Goal: Information Seeking & Learning: Learn about a topic

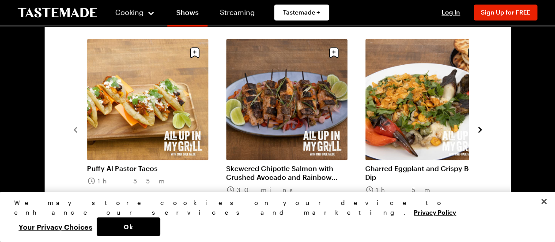
click at [480, 129] on icon "navigate to next item" at bounding box center [480, 130] width 4 height 6
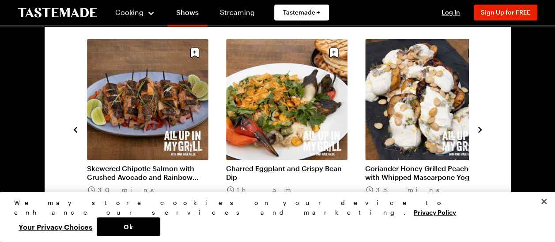
click at [480, 129] on icon "navigate to next item" at bounding box center [480, 130] width 4 height 6
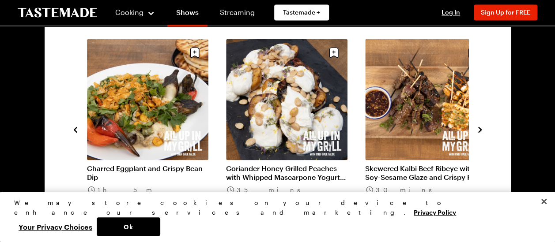
click at [480, 129] on icon "navigate to next item" at bounding box center [480, 130] width 4 height 6
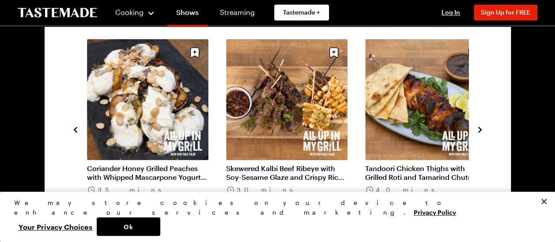
click at [480, 129] on icon "navigate to next item" at bounding box center [480, 130] width 4 height 6
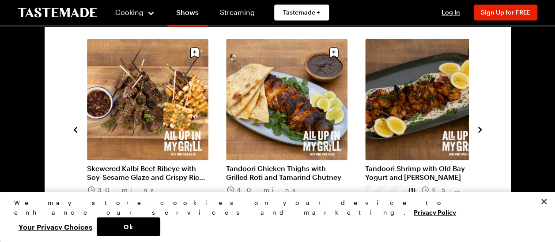
click at [480, 129] on icon "navigate to next item" at bounding box center [480, 130] width 4 height 6
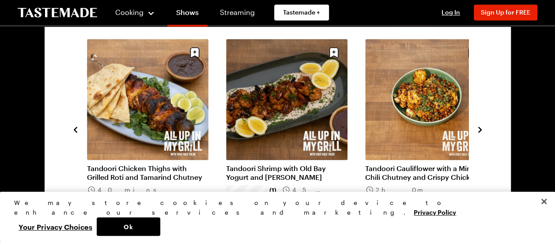
click at [480, 129] on icon "navigate to next item" at bounding box center [480, 130] width 4 height 6
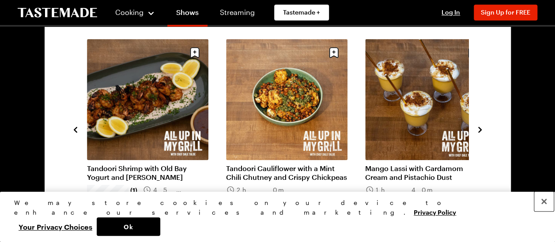
click at [544, 212] on button "Close" at bounding box center [543, 201] width 19 height 19
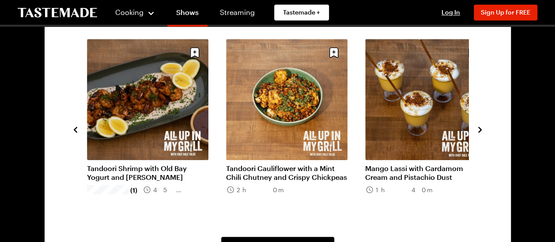
click at [482, 128] on icon "navigate to next item" at bounding box center [480, 129] width 9 height 9
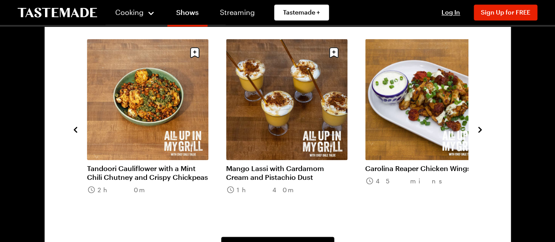
click at [482, 128] on icon "navigate to next item" at bounding box center [480, 129] width 9 height 9
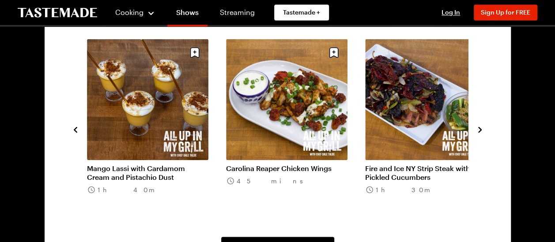
click at [482, 128] on icon "navigate to next item" at bounding box center [480, 129] width 9 height 9
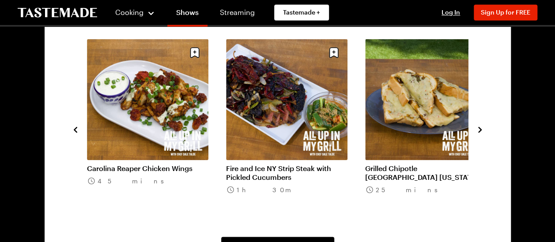
click at [482, 128] on icon "navigate to next item" at bounding box center [480, 129] width 9 height 9
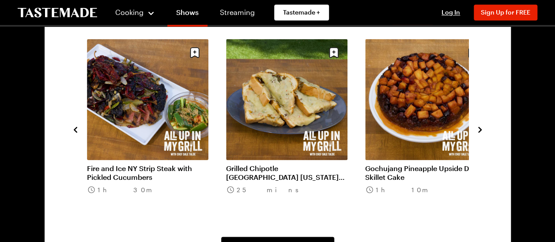
click at [482, 128] on icon "navigate to next item" at bounding box center [480, 129] width 9 height 9
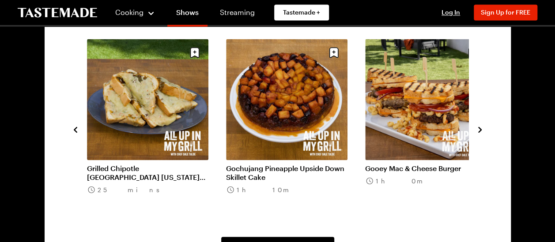
click at [482, 128] on icon "navigate to next item" at bounding box center [480, 129] width 9 height 9
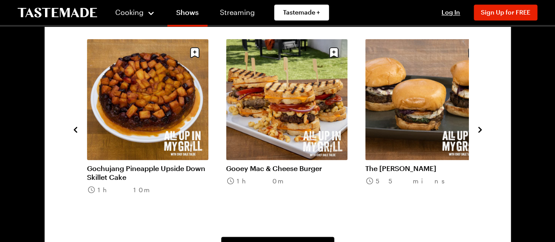
click at [482, 128] on icon "navigate to next item" at bounding box center [480, 129] width 9 height 9
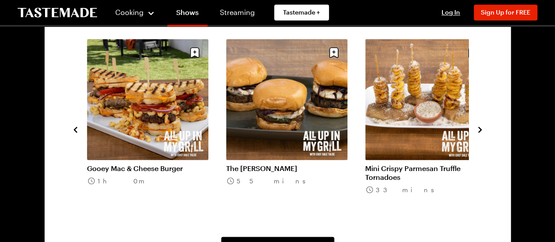
click at [482, 128] on icon "navigate to next item" at bounding box center [480, 129] width 9 height 9
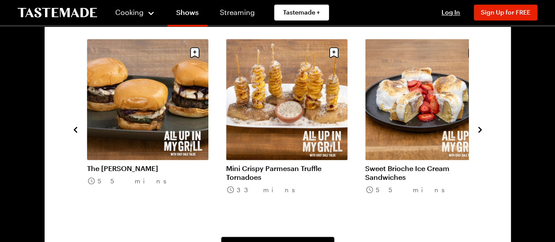
click at [482, 128] on icon "navigate to next item" at bounding box center [480, 129] width 9 height 9
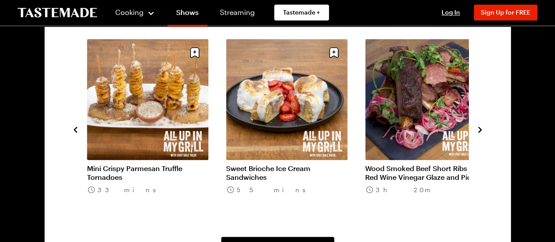
click at [482, 128] on icon "navigate to next item" at bounding box center [480, 129] width 9 height 9
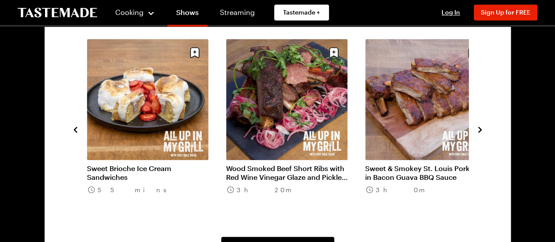
click at [482, 128] on icon "navigate to next item" at bounding box center [480, 129] width 9 height 9
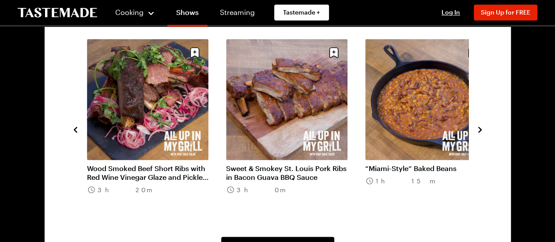
click at [482, 128] on icon "navigate to next item" at bounding box center [480, 129] width 9 height 9
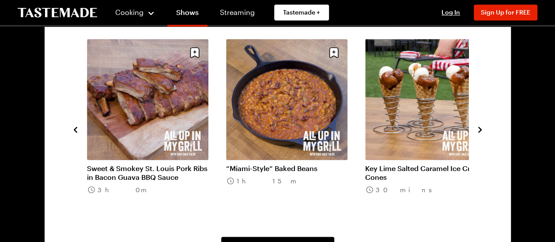
click at [482, 128] on icon "navigate to next item" at bounding box center [480, 129] width 9 height 9
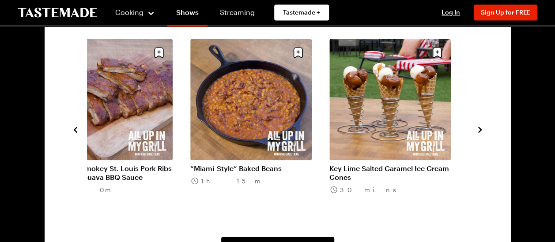
click at [482, 128] on icon "navigate to next item" at bounding box center [480, 129] width 9 height 9
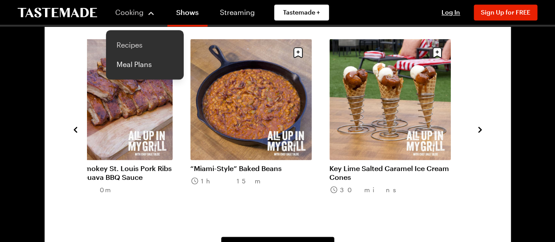
click at [128, 40] on link "Recipes" at bounding box center [144, 44] width 67 height 19
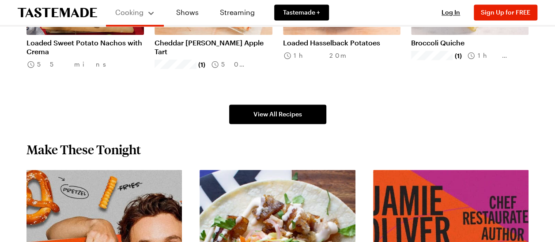
scroll to position [648, 0]
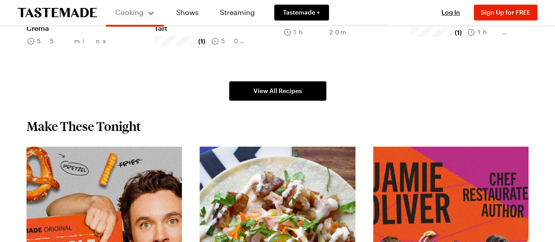
click at [554, 232] on div "Cooking Check out 12,000+ globally-inspired recipes with step-by-step cooking v…" at bounding box center [277, 241] width 555 height 1724
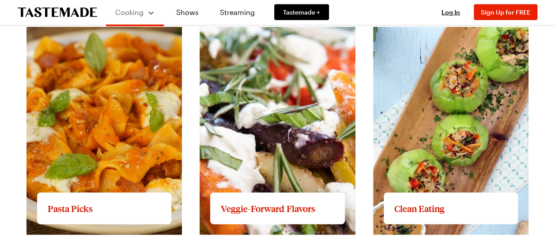
scroll to position [1036, 0]
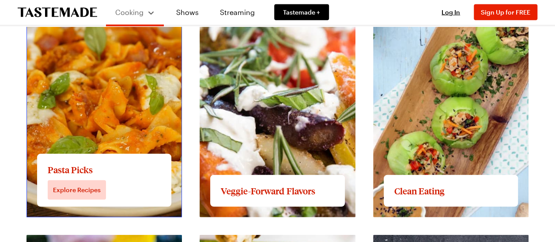
click at [74, 6] on link "View full content for Pasta Picks" at bounding box center [80, 2] width 106 height 8
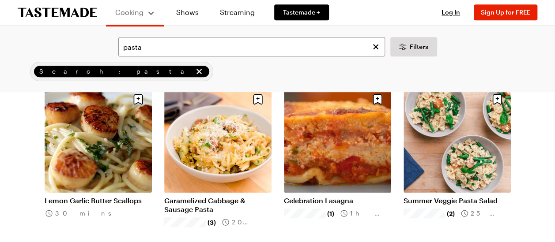
scroll to position [265, 0]
